Goal: Find specific page/section: Find specific page/section

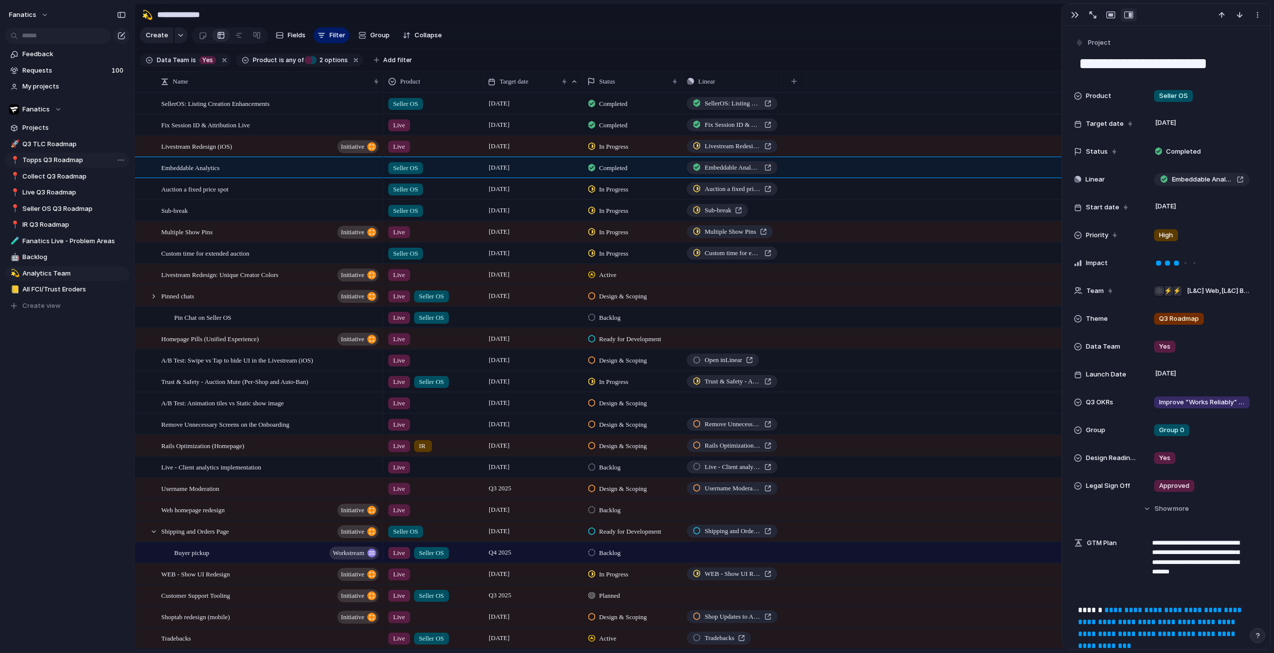
click at [69, 162] on span "Topps Q3 Roadmap" at bounding box center [74, 160] width 104 height 10
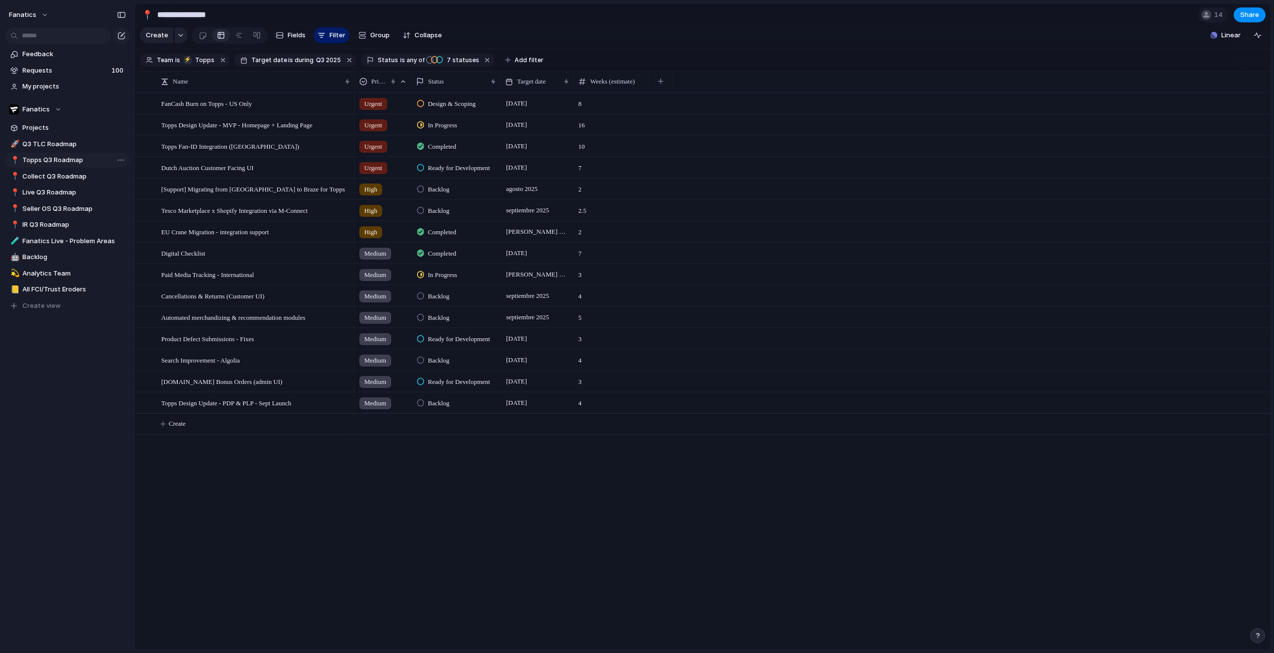
type input "**********"
click at [543, 84] on span "Target date" at bounding box center [531, 82] width 29 height 10
click at [545, 138] on span "Sort ascending" at bounding box center [546, 143] width 48 height 10
